Goal: Task Accomplishment & Management: Manage account settings

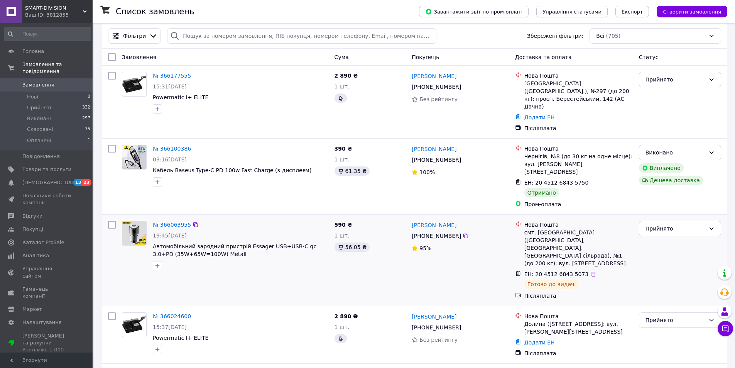
scroll to position [39, 0]
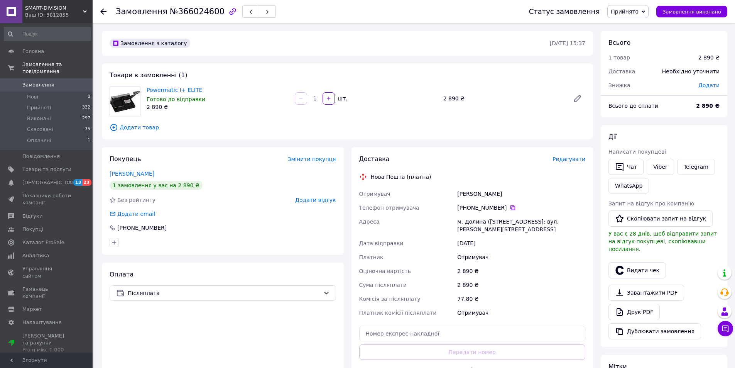
click at [510, 208] on icon at bounding box center [513, 207] width 6 height 6
click at [478, 194] on div "Орловський Іван" at bounding box center [521, 194] width 131 height 14
copy div "Орловський Іван"
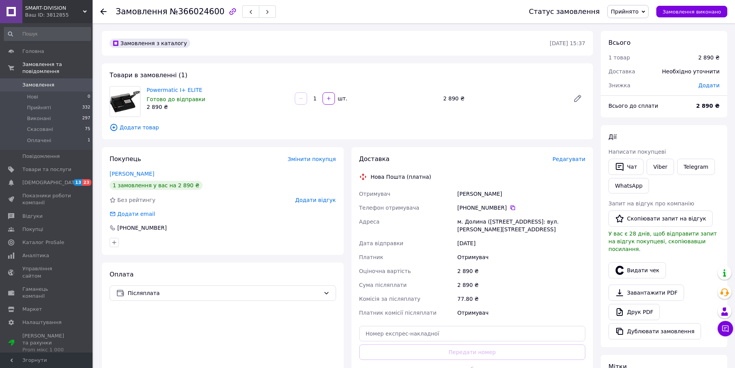
click at [472, 223] on div "м. Долина (Івано-Франківська обл., Калуський р-н.), №1: вул. Степана Бандери, 3…" at bounding box center [521, 226] width 131 height 22
copy div "Долина"
click at [457, 331] on input "text" at bounding box center [472, 333] width 226 height 15
paste input "20451269277657"
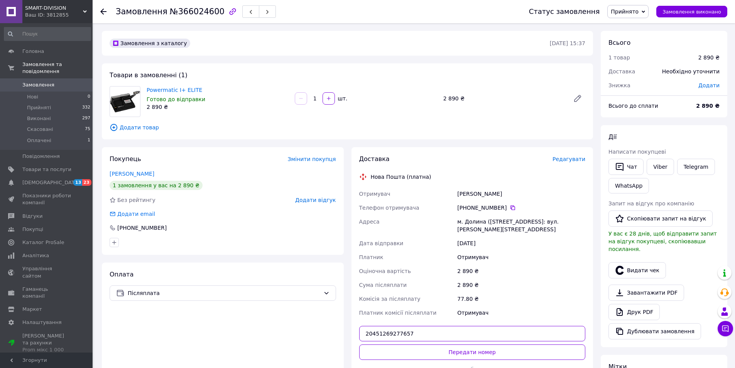
type input "20451269277657"
click at [465, 352] on button "Передати номер" at bounding box center [472, 351] width 226 height 15
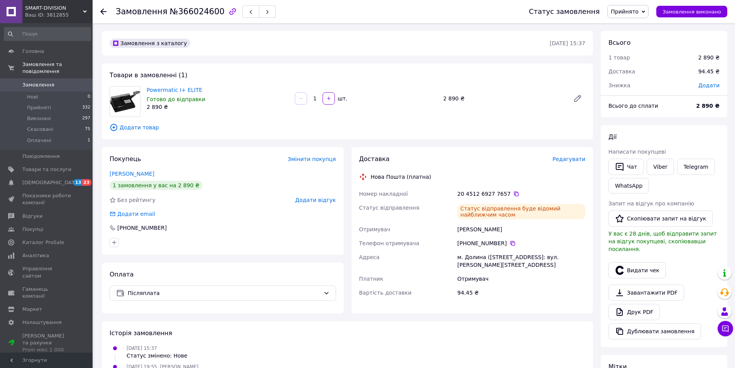
click at [108, 8] on div at bounding box center [107, 11] width 15 height 23
click at [102, 11] on icon at bounding box center [103, 11] width 6 height 6
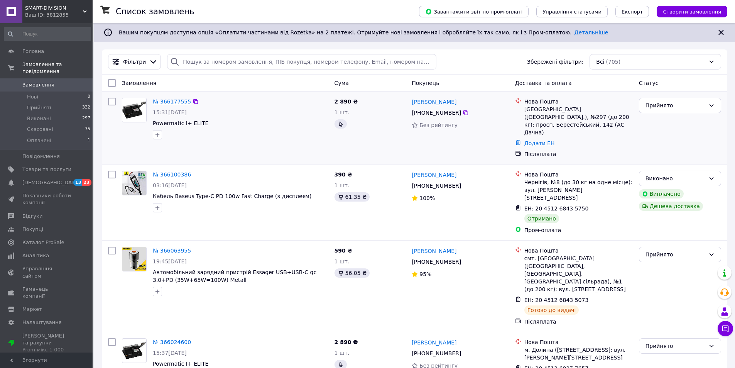
click at [164, 101] on link "№ 366177555" at bounding box center [172, 101] width 38 height 6
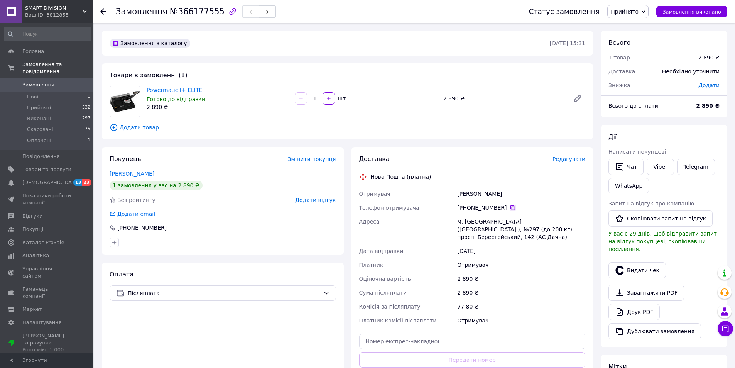
click at [510, 209] on icon at bounding box center [513, 207] width 6 height 6
click at [466, 189] on div "Галат Олексій" at bounding box center [521, 194] width 131 height 14
click at [466, 191] on div "Галат Олексій" at bounding box center [521, 194] width 131 height 14
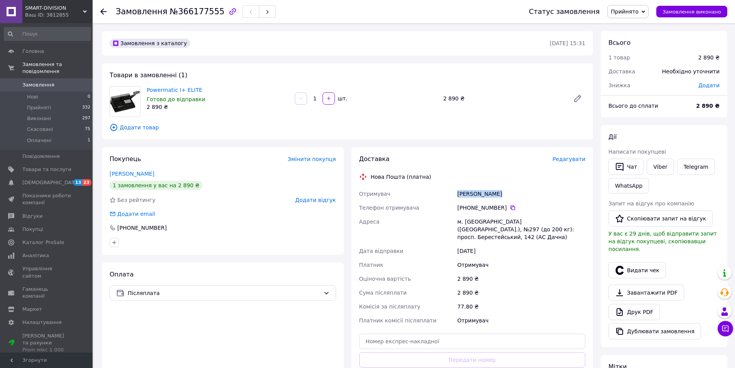
copy div "Галат Олексій"
click at [469, 219] on div "м. Київ (Київська обл.), №297 (до 200 кг): просп. Берестейський, 142 (АС Дачна)" at bounding box center [521, 229] width 131 height 29
click at [468, 221] on div "м. Київ (Київська обл.), №297 (до 200 кг): просп. Берестейський, 142 (АС Дачна)" at bounding box center [521, 229] width 131 height 29
click at [468, 220] on div "м. Київ (Київська обл.), №297 (до 200 кг): просп. Берестейський, 142 (АС Дачна)" at bounding box center [521, 229] width 131 height 29
copy div "Київ"
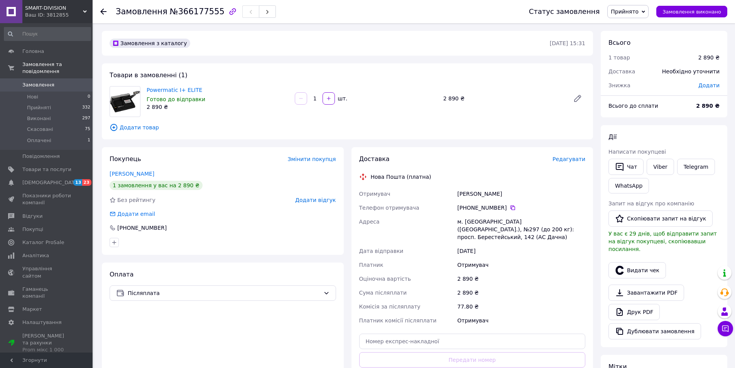
click at [524, 219] on div "м. Київ (Київська обл.), №297 (до 200 кг): просп. Берестейський, 142 (АС Дачна)" at bounding box center [521, 229] width 131 height 29
copy div "297"
click at [438, 333] on input "text" at bounding box center [472, 340] width 226 height 15
paste input "20451269277883"
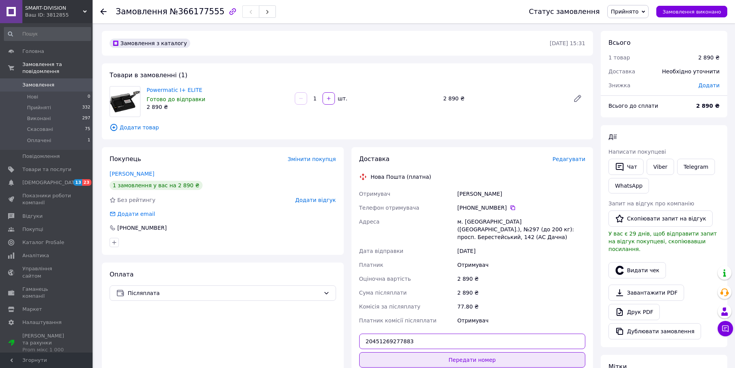
type input "20451269277883"
click at [470, 352] on button "Передати номер" at bounding box center [472, 359] width 226 height 15
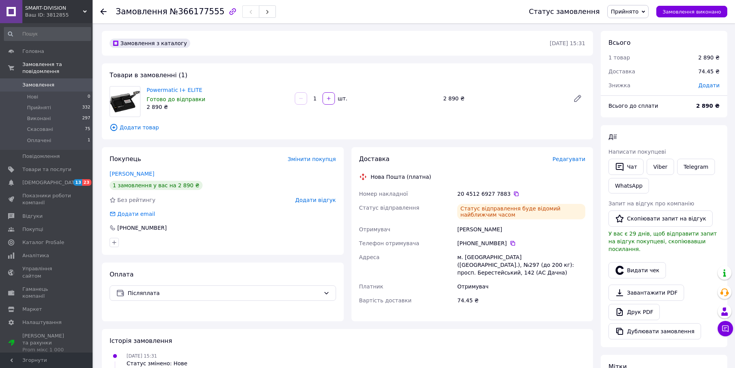
click at [103, 13] on icon at bounding box center [103, 11] width 6 height 6
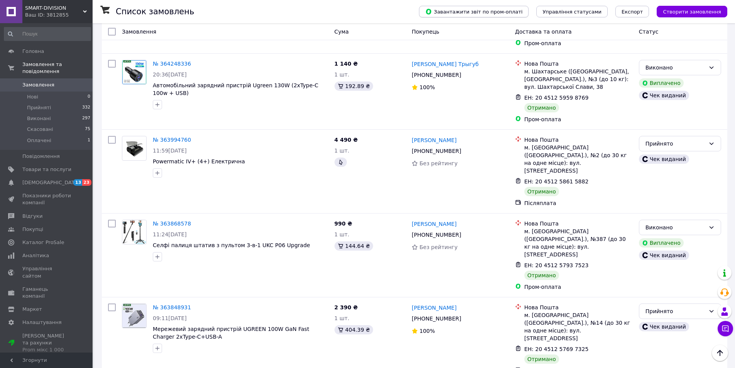
scroll to position [887, 0]
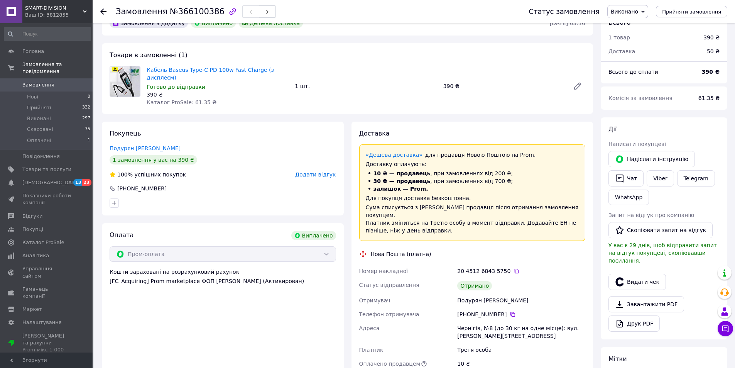
scroll to position [39, 0]
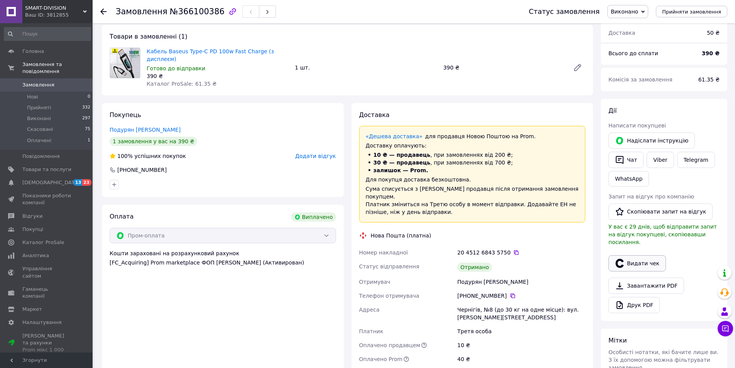
click at [640, 255] on button "Видати чек" at bounding box center [636, 263] width 57 height 16
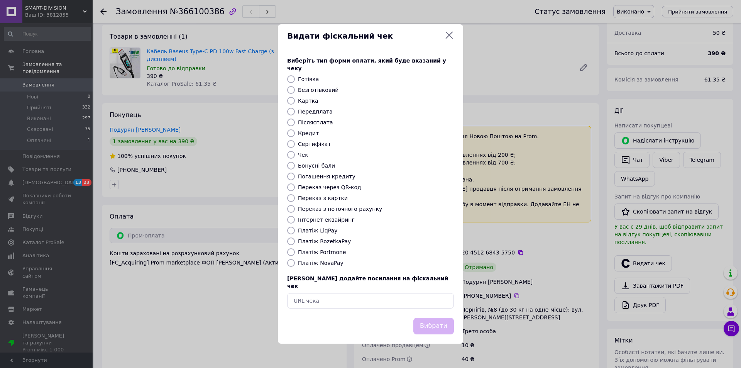
click at [291, 122] on input "Післясплата" at bounding box center [291, 122] width 8 height 8
radio input "true"
click at [435, 322] on button "Вибрати" at bounding box center [433, 326] width 41 height 17
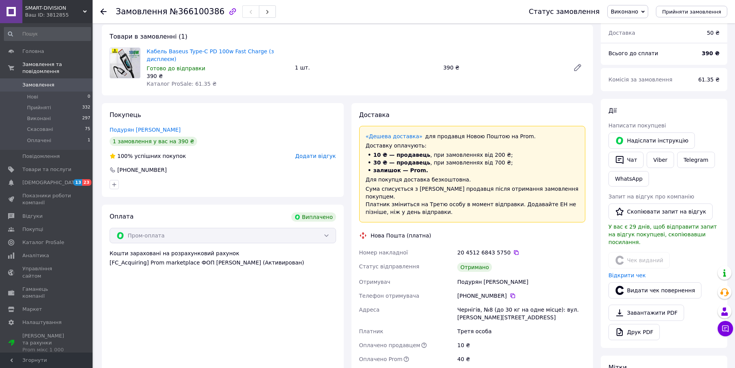
click at [105, 11] on use at bounding box center [103, 11] width 6 height 6
